Goal: Information Seeking & Learning: Learn about a topic

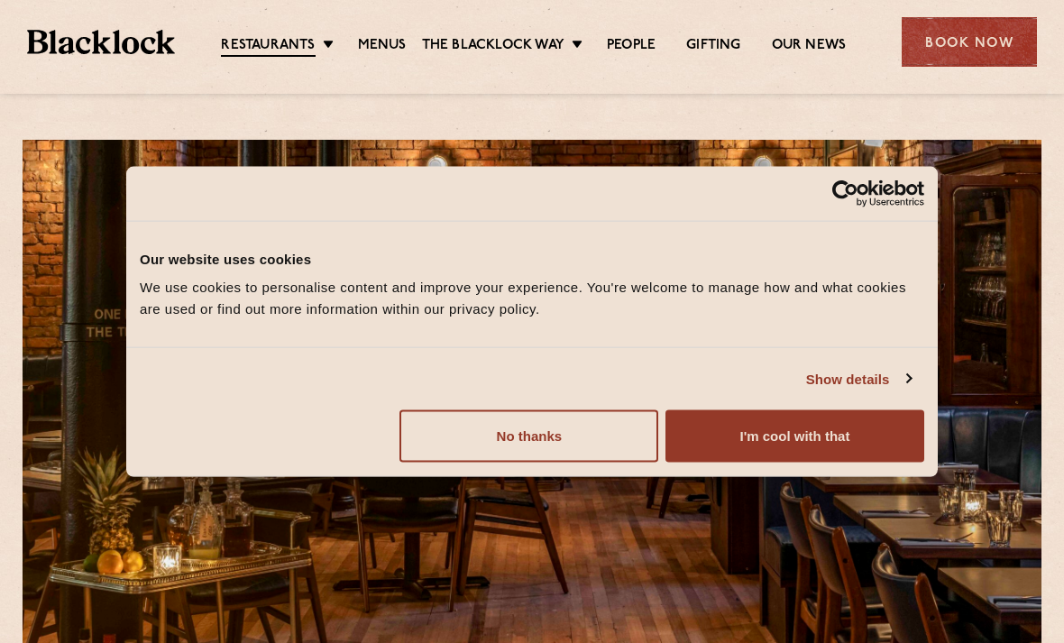
click at [772, 430] on button "I'm cool with that" at bounding box center [795, 436] width 259 height 52
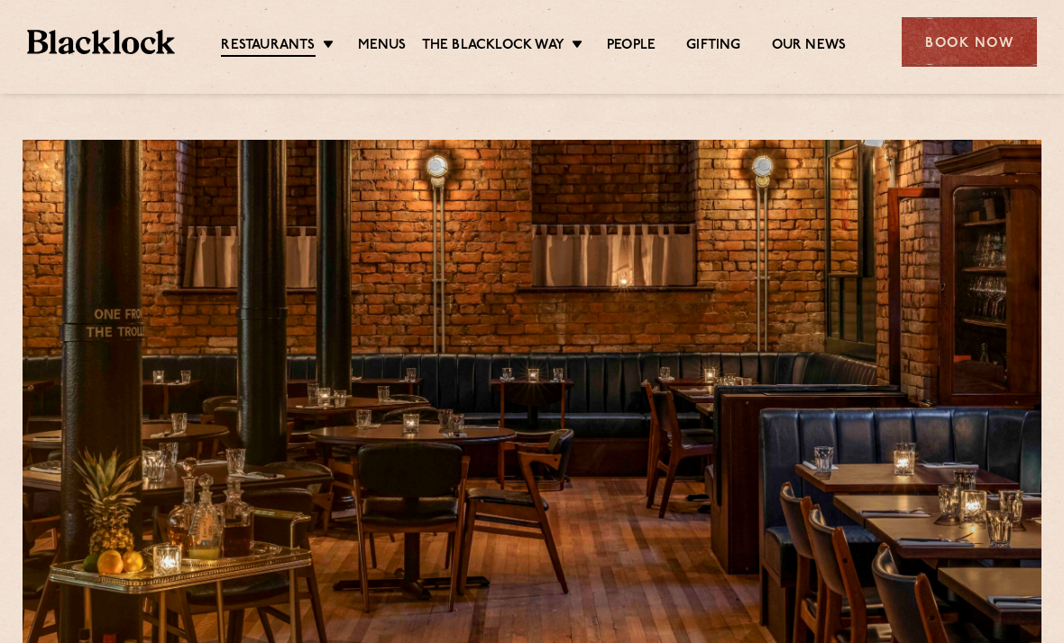
click at [382, 42] on link "Menus" at bounding box center [382, 46] width 49 height 18
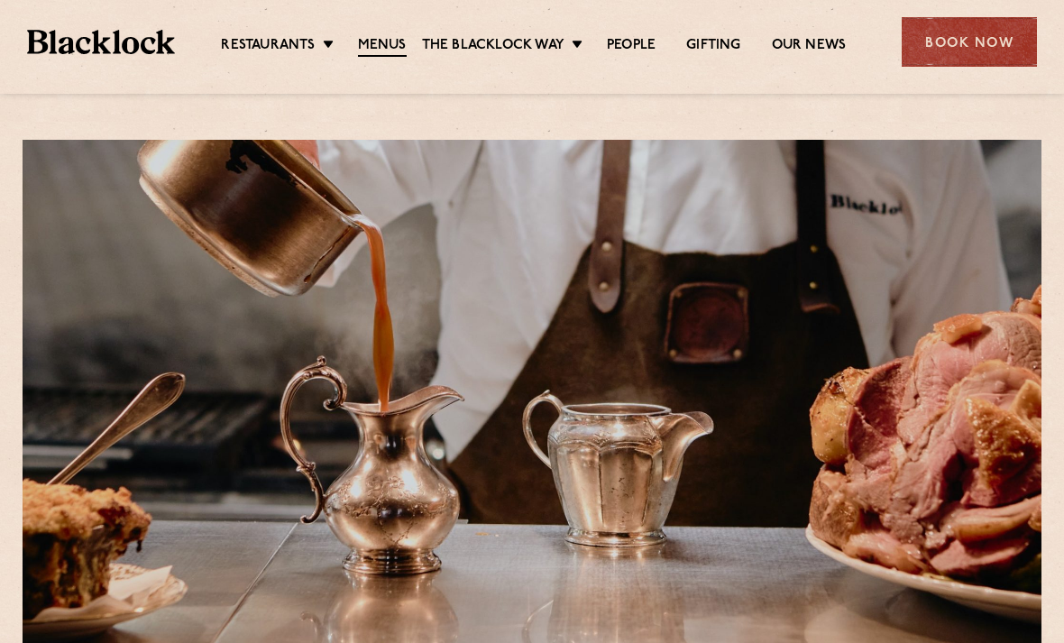
click at [0, 0] on link "[GEOGRAPHIC_DATA]" at bounding box center [0, 0] width 0 height 0
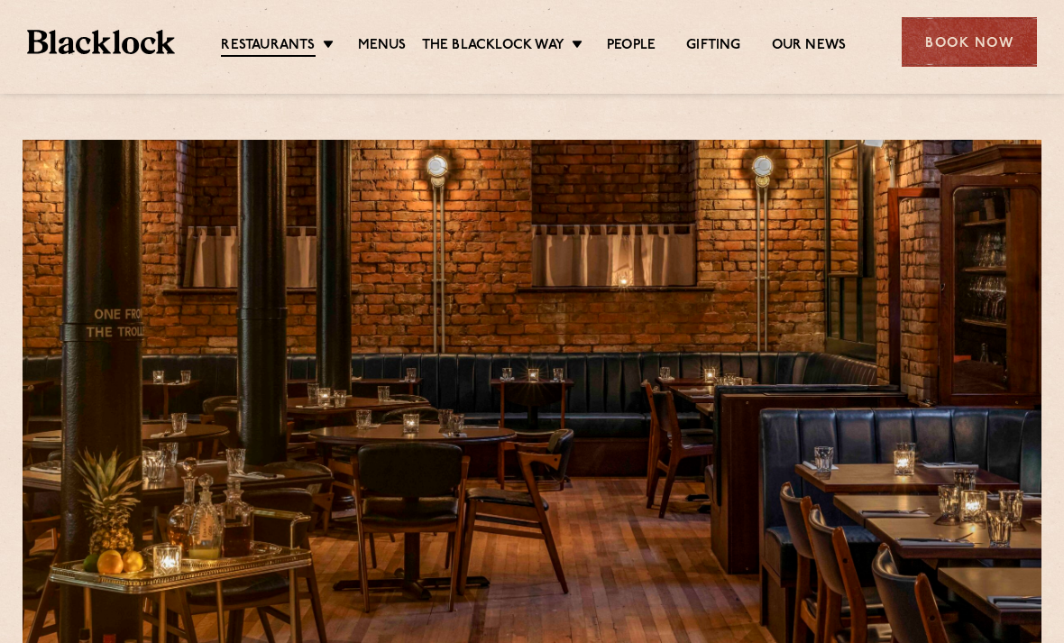
click at [389, 39] on link "Menus" at bounding box center [382, 46] width 49 height 18
